Goal: Download file/media

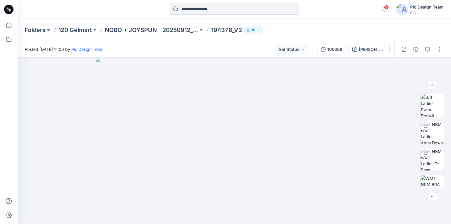
click at [71, 27] on p "120 Gelmart" at bounding box center [74, 30] width 33 height 8
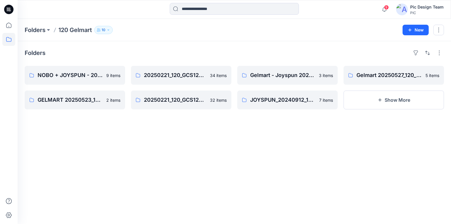
click at [8, 8] on icon at bounding box center [9, 8] width 3 height 0
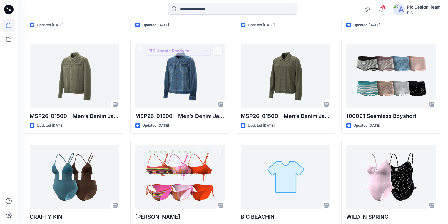
scroll to position [7701, 0]
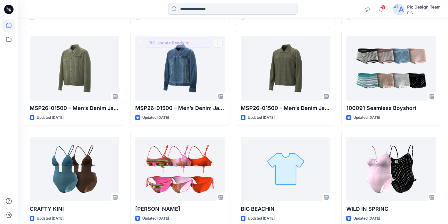
click at [205, 11] on input at bounding box center [232, 9] width 129 height 12
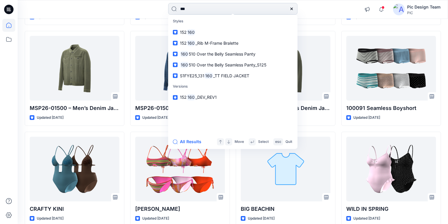
click at [192, 8] on input "***" at bounding box center [232, 9] width 129 height 12
drag, startPoint x: 191, startPoint y: 8, endPoint x: 141, endPoint y: 12, distance: 50.4
click at [144, 9] on div "*** Styles 152 160 152 160 _Rib M-Frame Bralette 160 510 Over the Belly Seamles…" at bounding box center [232, 9] width 215 height 13
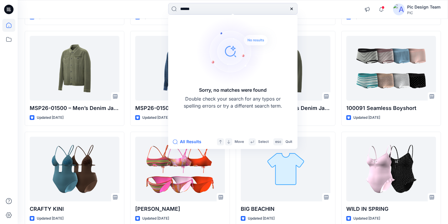
type input "******"
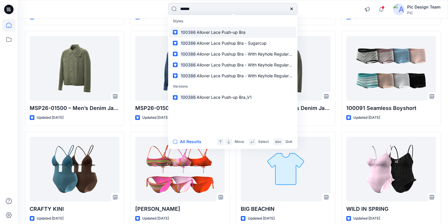
click at [203, 30] on span "Allover Lace Push-up Bra" at bounding box center [221, 32] width 49 height 5
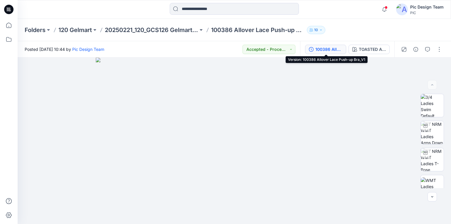
click at [322, 49] on div "100386 Allover Lace Push-up Bra_V1" at bounding box center [329, 49] width 27 height 6
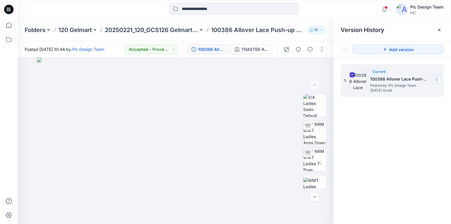
click at [436, 78] on icon at bounding box center [437, 79] width 5 height 5
click at [397, 92] on span "Download Source BW File" at bounding box center [407, 91] width 49 height 7
click at [183, 7] on input at bounding box center [234, 9] width 129 height 12
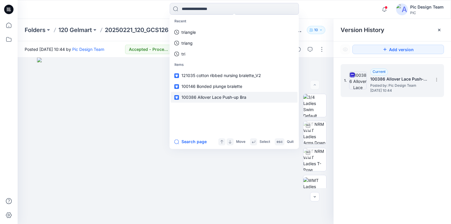
click at [196, 96] on span "100386 Allover Lace Push-up Bra" at bounding box center [214, 97] width 65 height 5
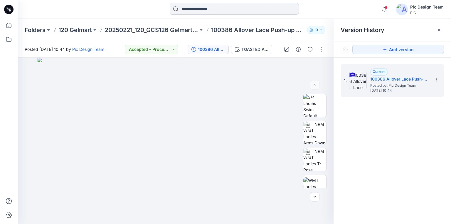
click at [214, 11] on input at bounding box center [234, 9] width 129 height 12
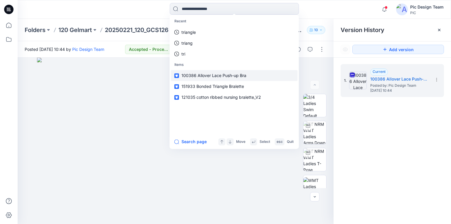
click at [190, 75] on span "100386 Allover Lace Push-up Bra" at bounding box center [214, 75] width 65 height 5
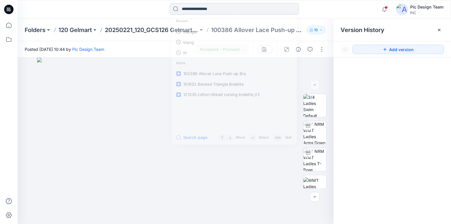
click at [209, 9] on input at bounding box center [234, 9] width 129 height 12
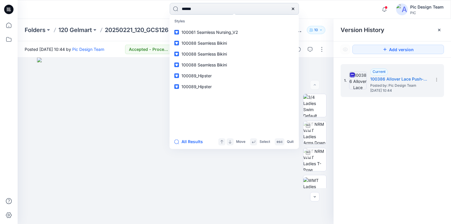
type input "******"
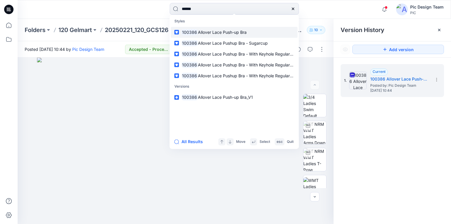
click at [244, 33] on span "Allover Lace Push-up Bra" at bounding box center [222, 32] width 49 height 5
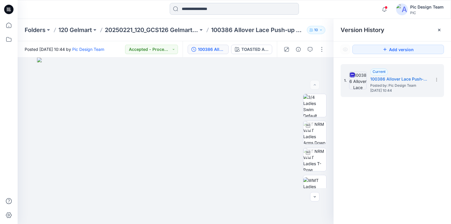
click at [196, 9] on input at bounding box center [234, 9] width 129 height 12
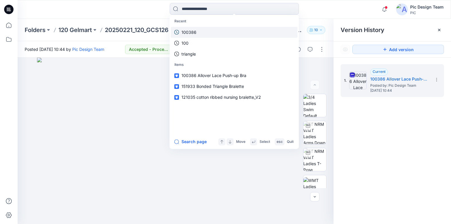
click at [191, 33] on p "100386" at bounding box center [189, 32] width 15 height 6
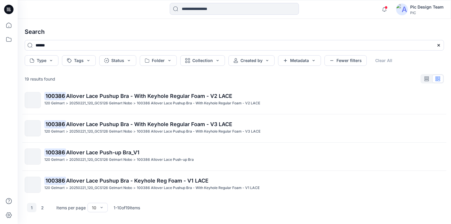
scroll to position [94, 0]
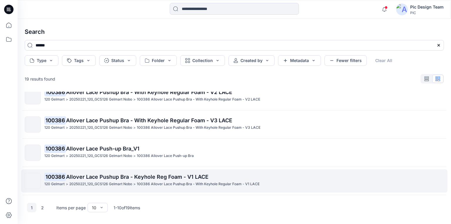
click at [59, 175] on mark "100386" at bounding box center [55, 176] width 22 height 8
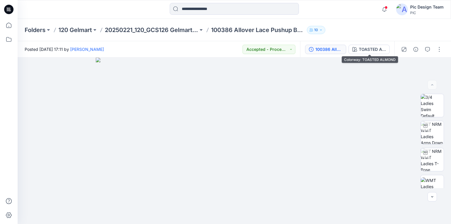
click at [335, 49] on div "100386 Allover Lace Pushup Bra - Keyhole Reg Foam - V1 LACE" at bounding box center [329, 49] width 27 height 6
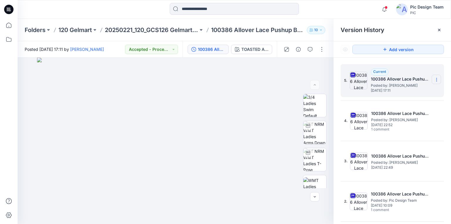
click at [436, 79] on icon at bounding box center [437, 79] width 5 height 5
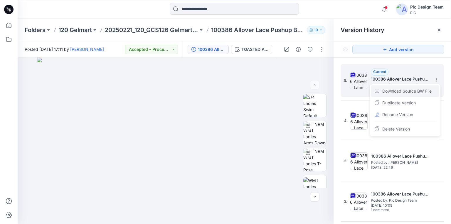
click at [413, 90] on span "Download Source BW File" at bounding box center [407, 91] width 49 height 7
